Goal: Information Seeking & Learning: Learn about a topic

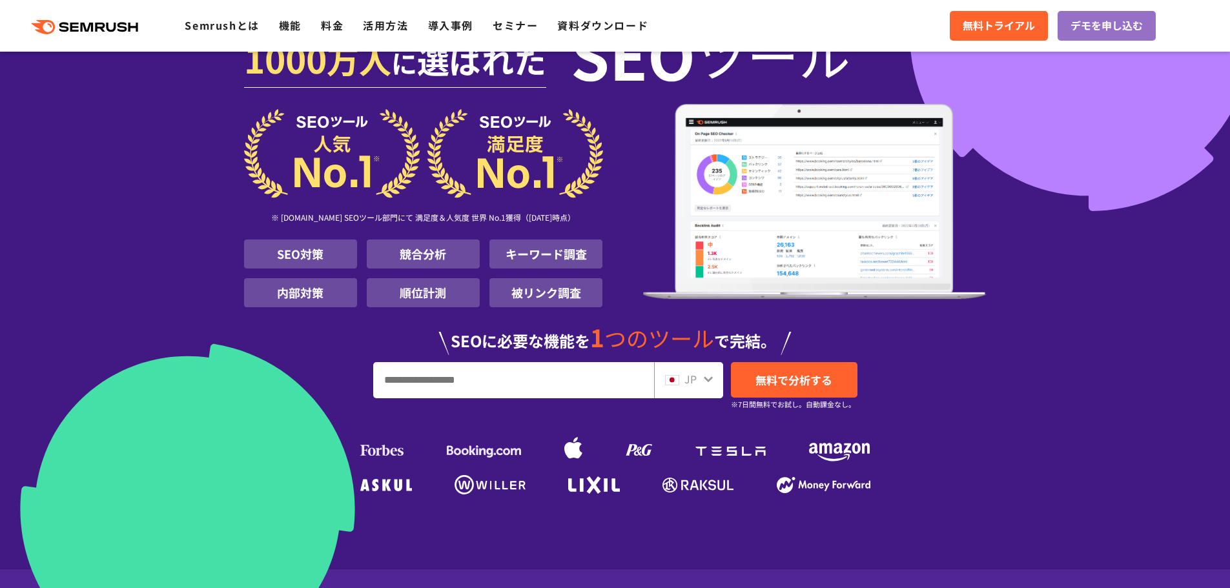
scroll to position [65, 0]
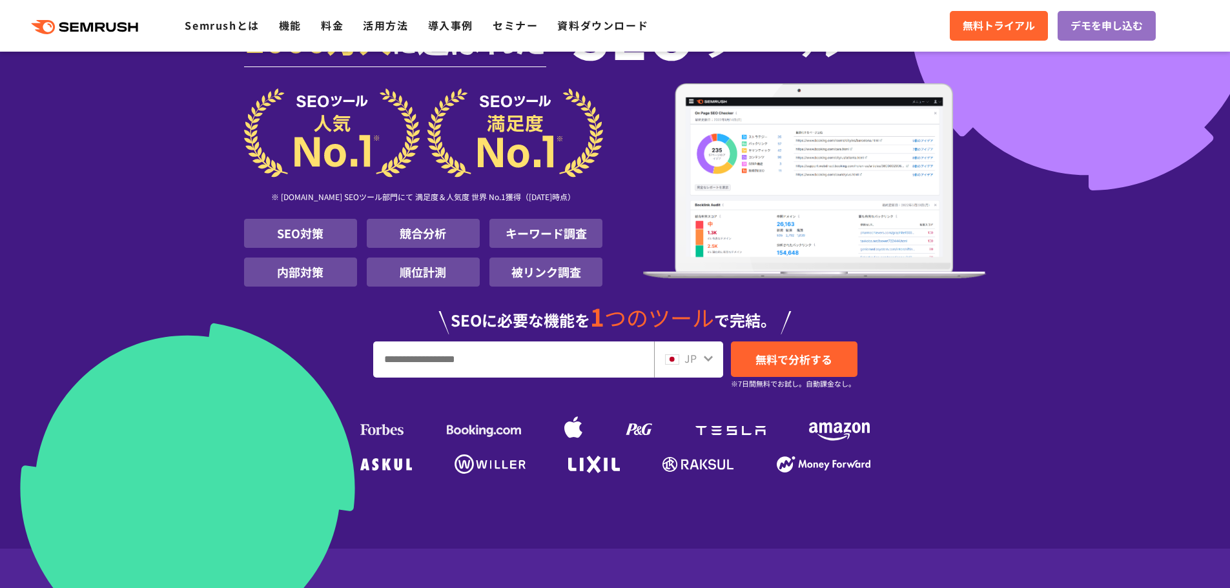
click at [581, 367] on input "URL、キーワードを入力してください" at bounding box center [514, 359] width 280 height 35
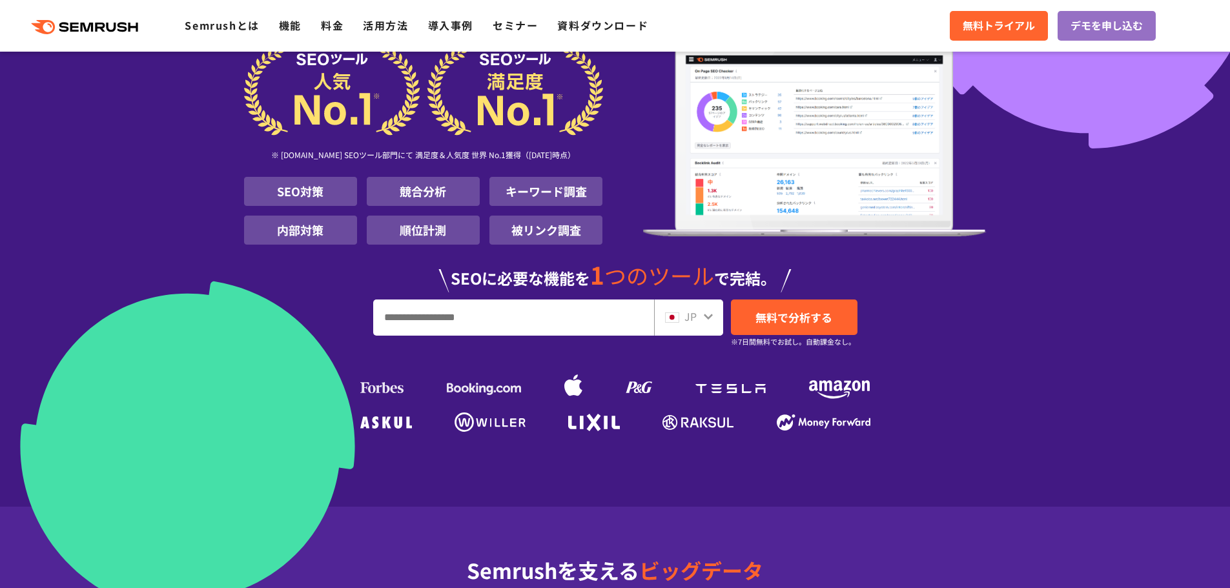
scroll to position [129, 0]
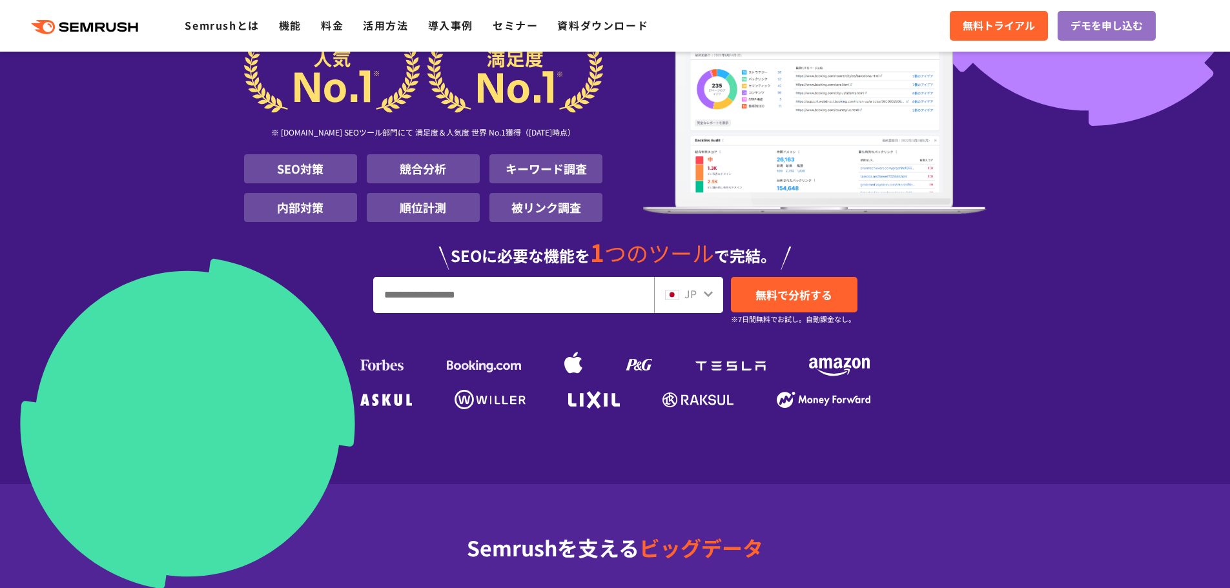
click at [705, 301] on div at bounding box center [708, 293] width 10 height 17
click at [709, 292] on icon at bounding box center [708, 294] width 10 height 10
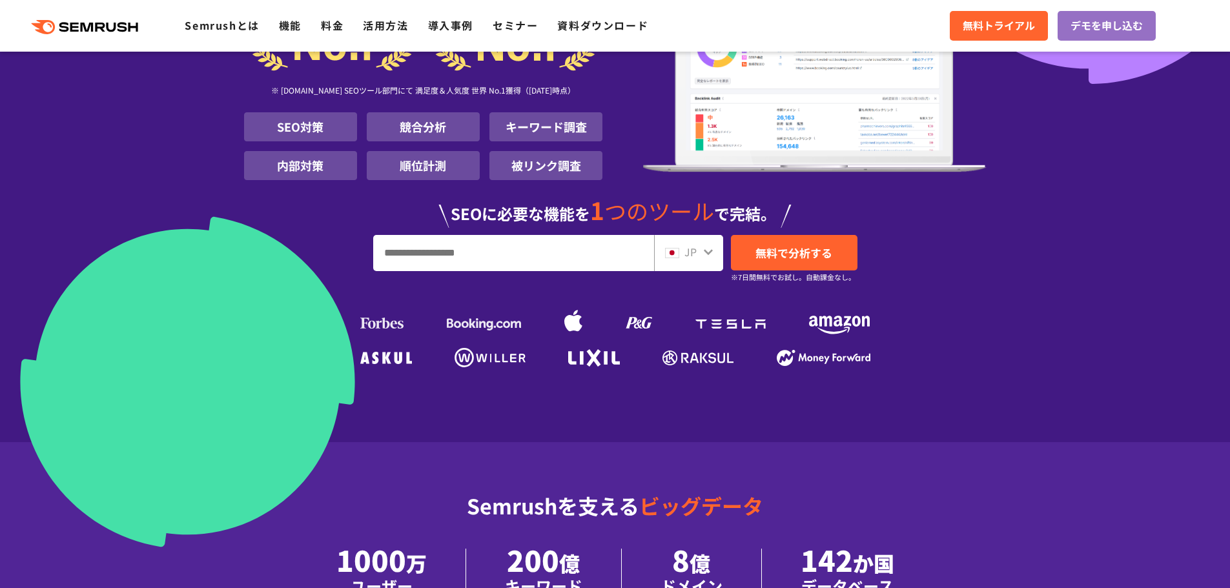
scroll to position [194, 0]
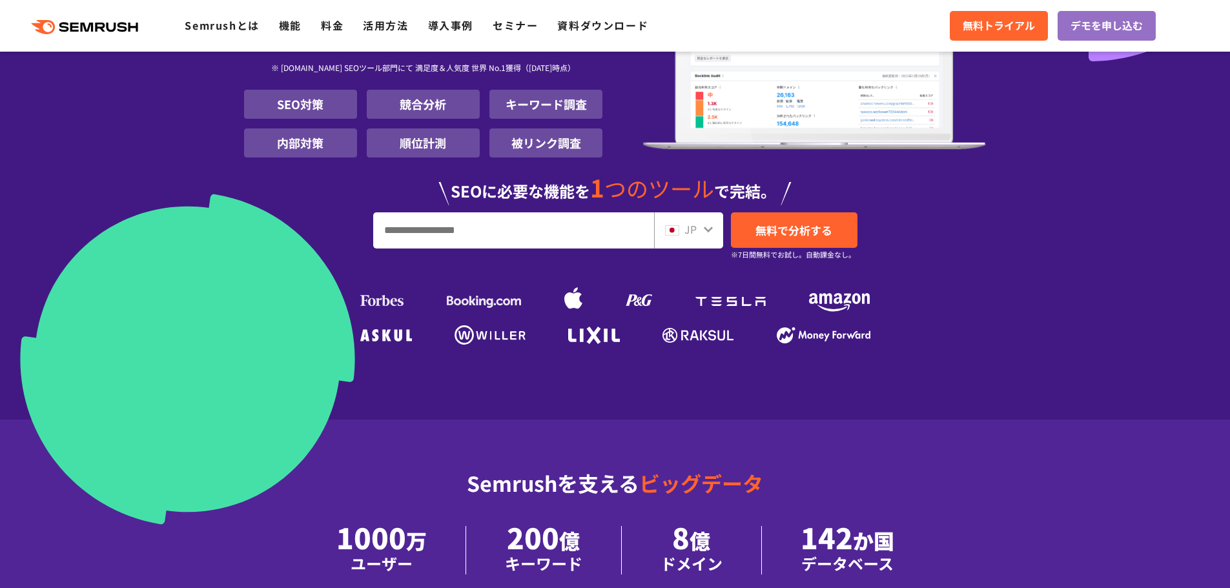
click at [504, 247] on input "URL、キーワードを入力してください" at bounding box center [514, 230] width 280 height 35
click at [708, 231] on icon at bounding box center [708, 230] width 9 height 6
click at [521, 221] on input "URL、キーワードを入力してください" at bounding box center [514, 230] width 280 height 35
type input "*"
type input "**********"
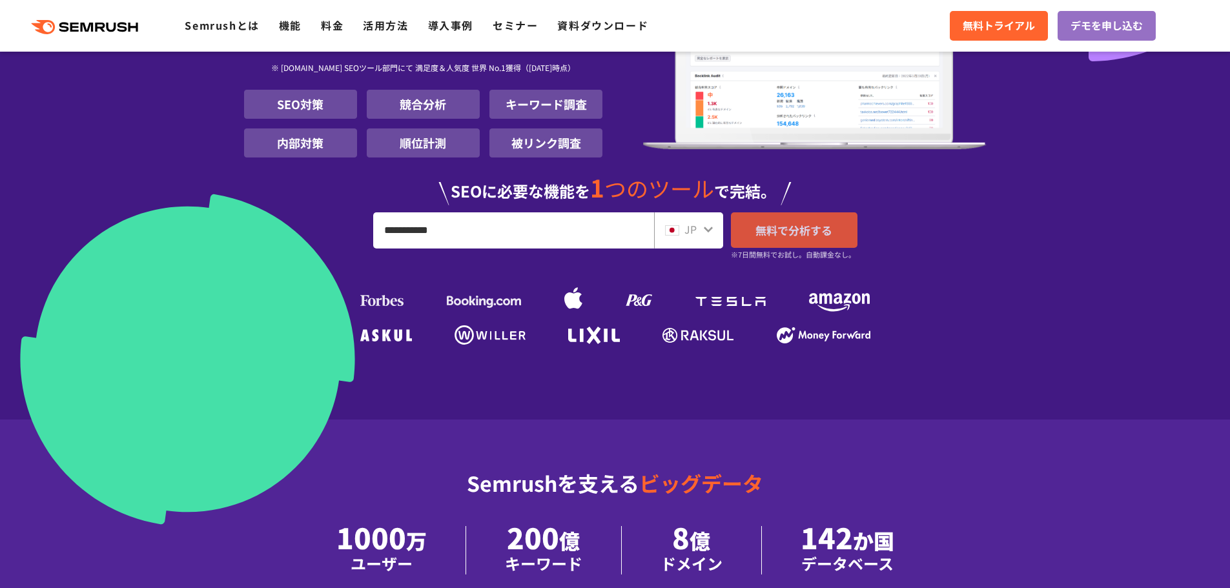
click at [797, 234] on span "無料で分析する" at bounding box center [794, 230] width 77 height 16
